Goal: Download file/media

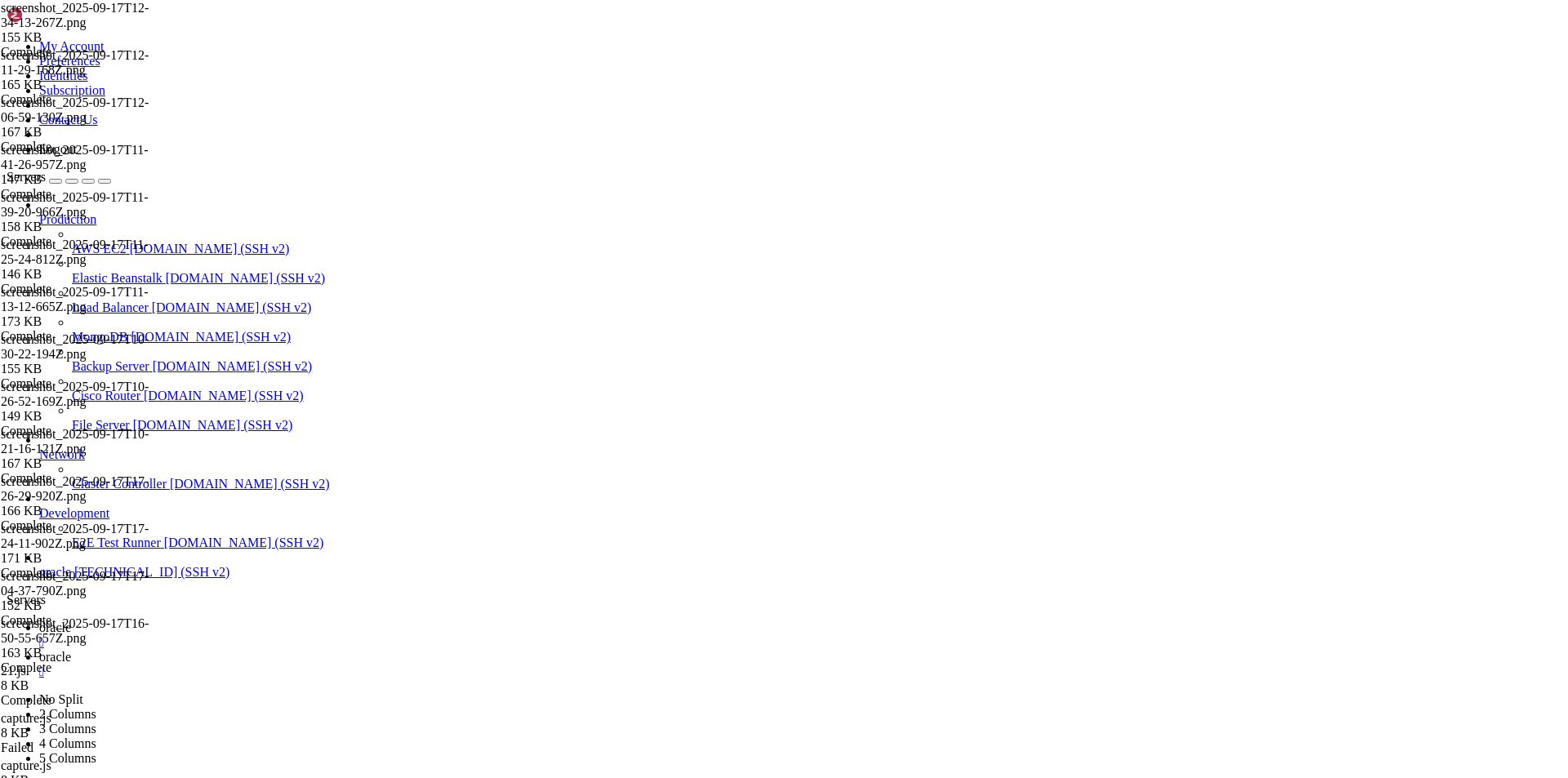
scroll to position [14914, 0]
drag, startPoint x: 477, startPoint y: 59, endPoint x: 376, endPoint y: 57, distance: 101.0
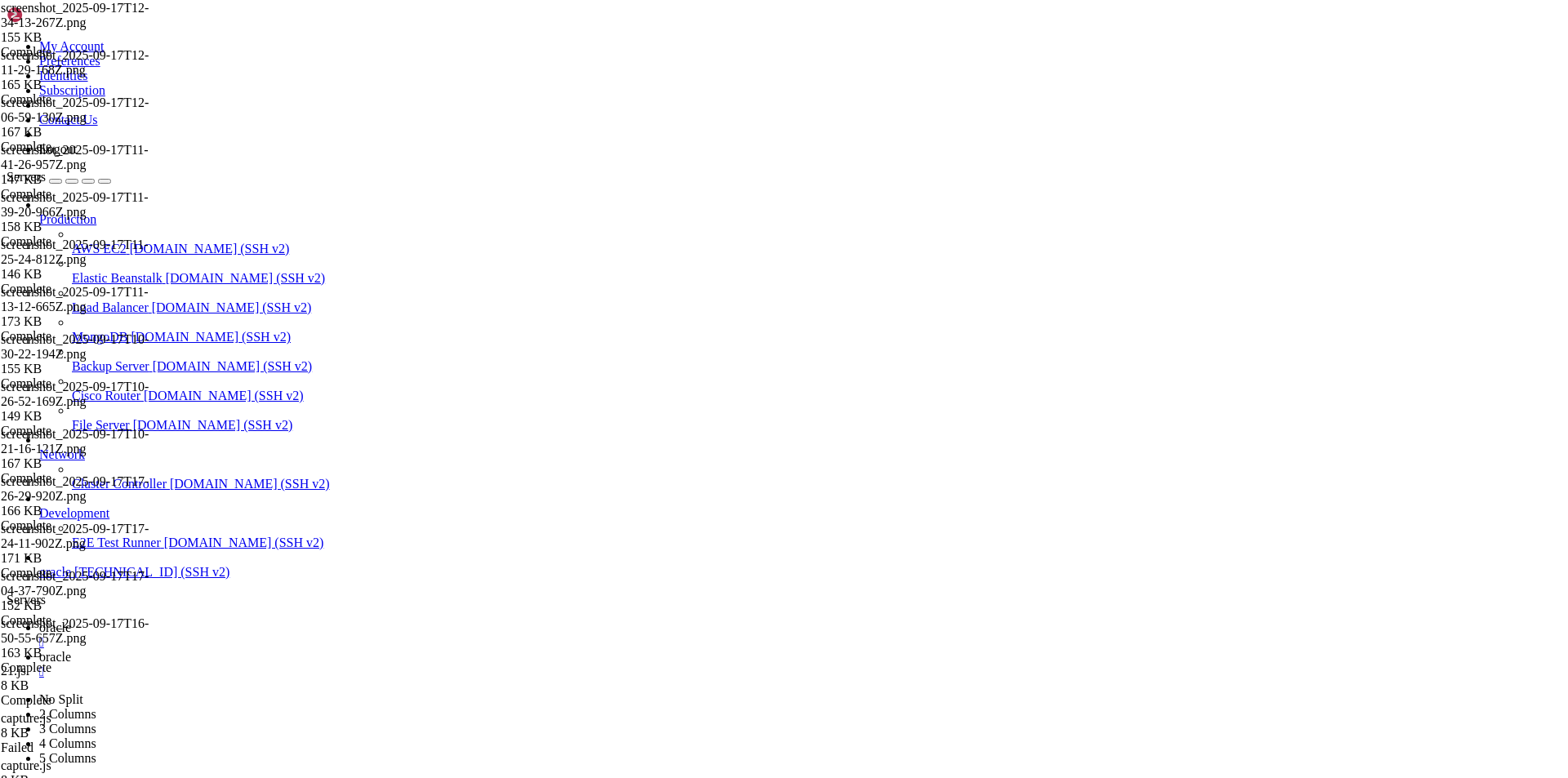
scroll to position [0, 0]
type input "/home/ubuntu/nodejs/screenshots"
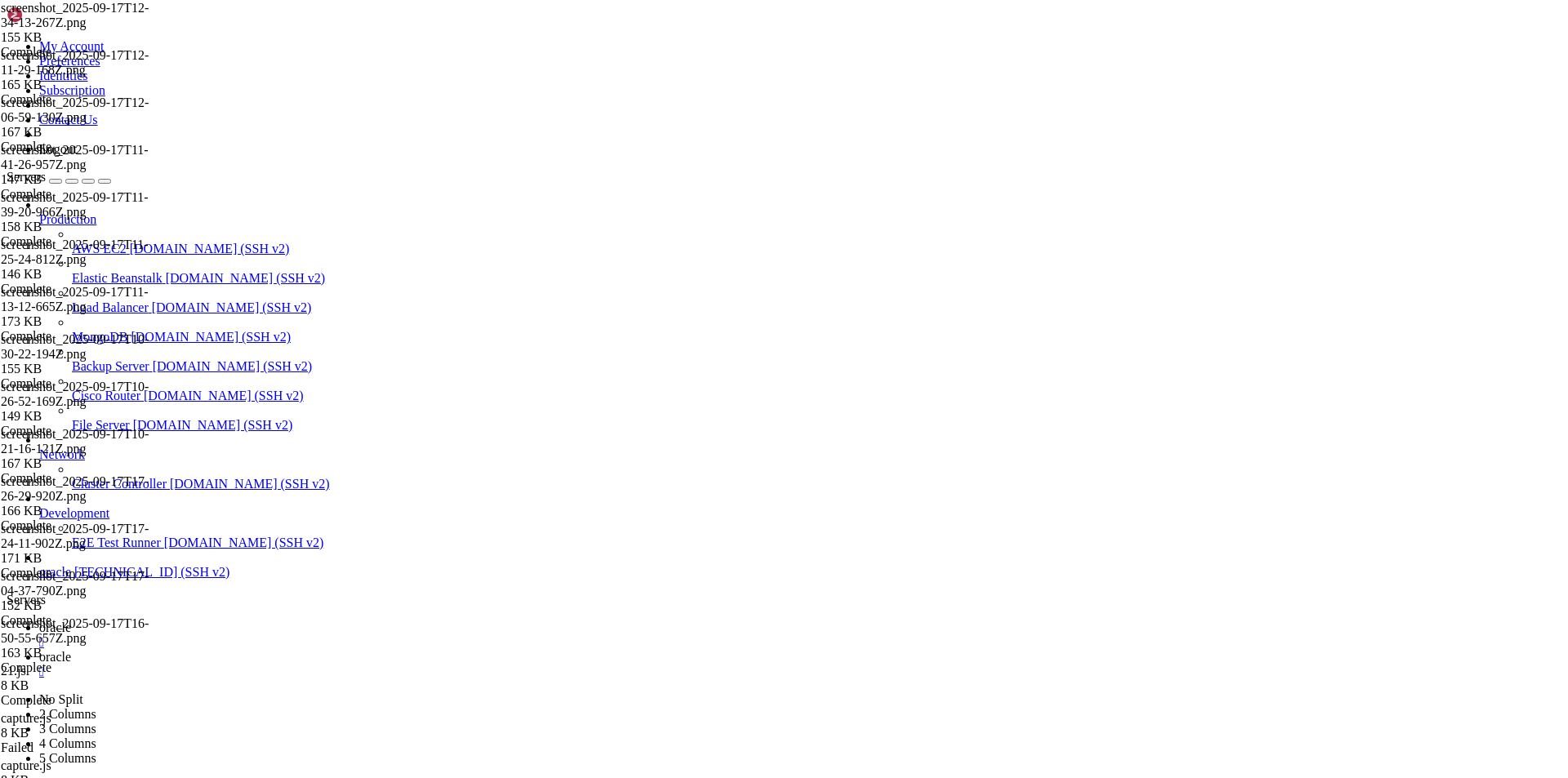
click at [937, 620] on ul "oracle  oracle " at bounding box center [784, 649] width 1555 height 59
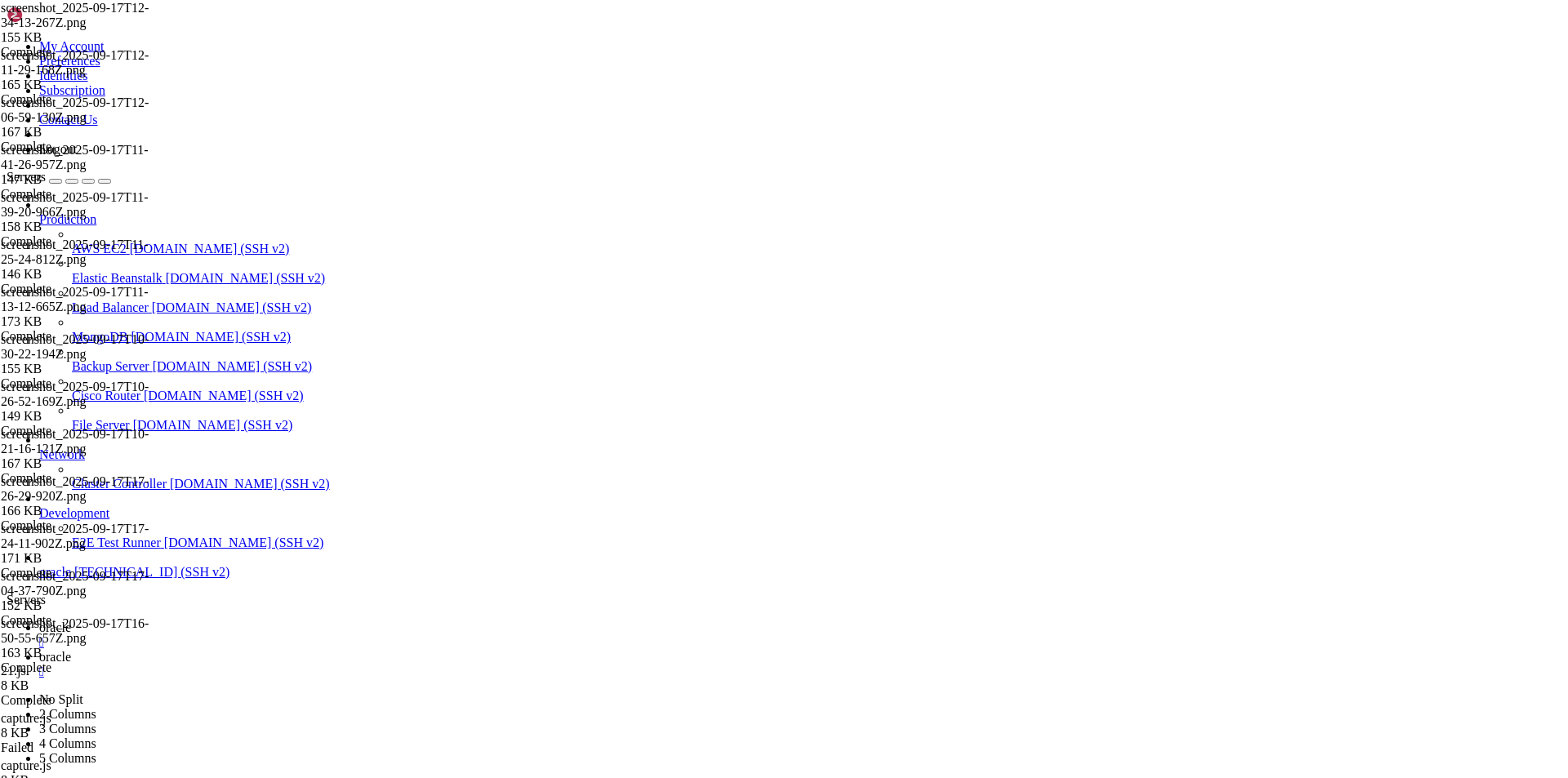
scroll to position [163, 0]
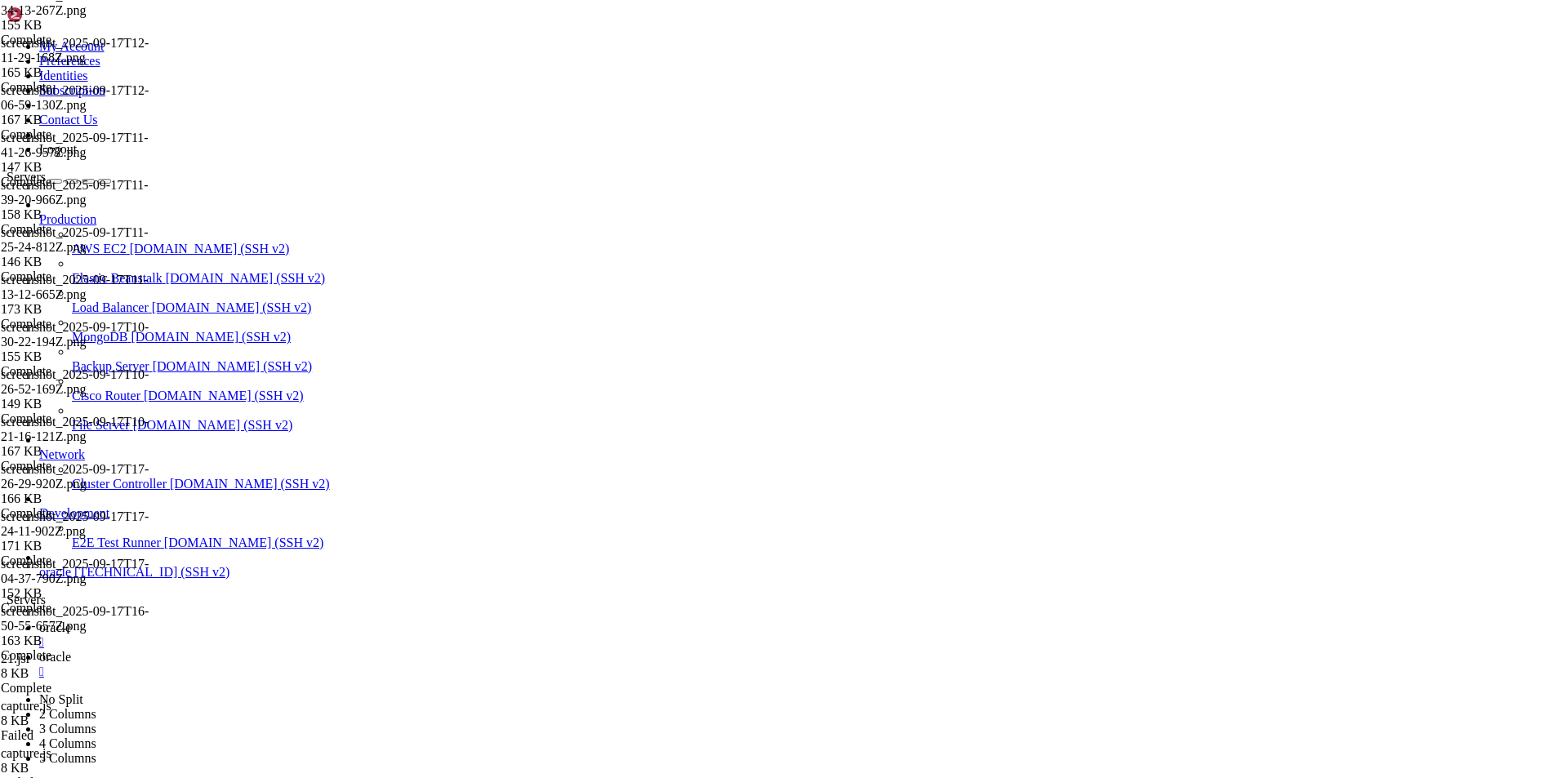
scroll to position [0, 0]
